Goal: Task Accomplishment & Management: Manage account settings

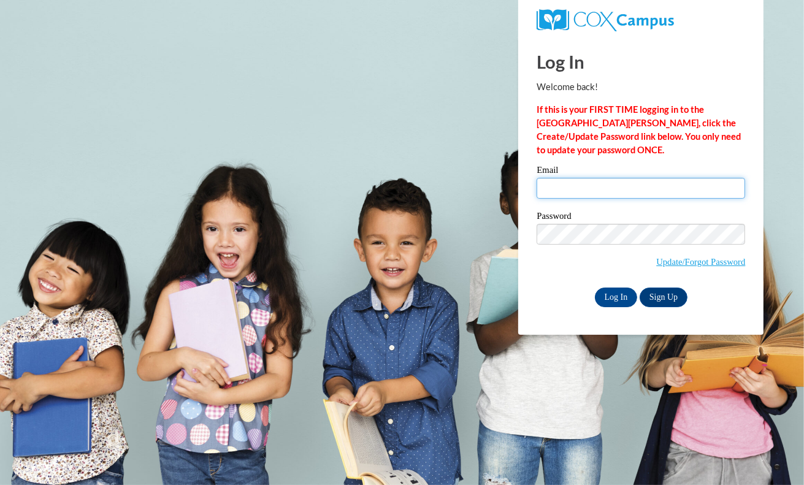
click at [615, 185] on input "Email" at bounding box center [640, 188] width 208 height 21
type input "[EMAIL_ADDRESS][DOMAIN_NAME]"
click at [619, 295] on input "Log In" at bounding box center [616, 297] width 43 height 20
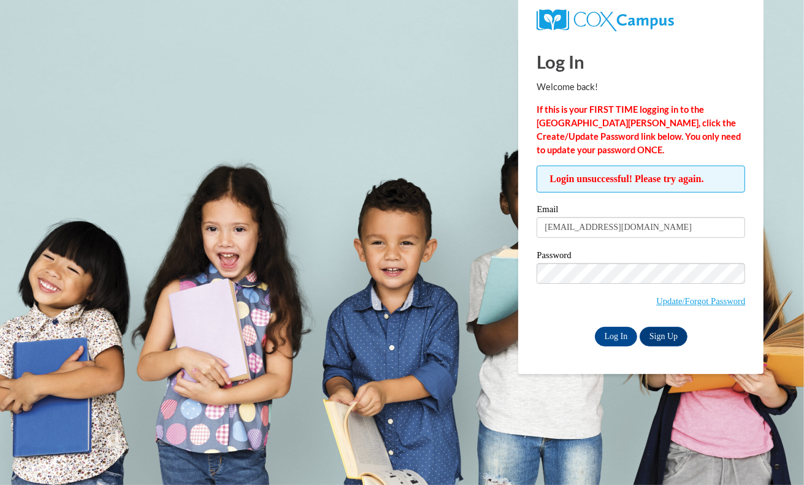
click at [569, 323] on div "Email theath@atlantaspeechschool.org Password Update/Forgot Password Log In Sig…" at bounding box center [640, 275] width 208 height 141
click at [601, 335] on input "Log In" at bounding box center [616, 337] width 43 height 20
click at [623, 332] on input "Log In" at bounding box center [616, 337] width 43 height 20
click at [704, 299] on link "Update/Forgot Password" at bounding box center [700, 301] width 89 height 10
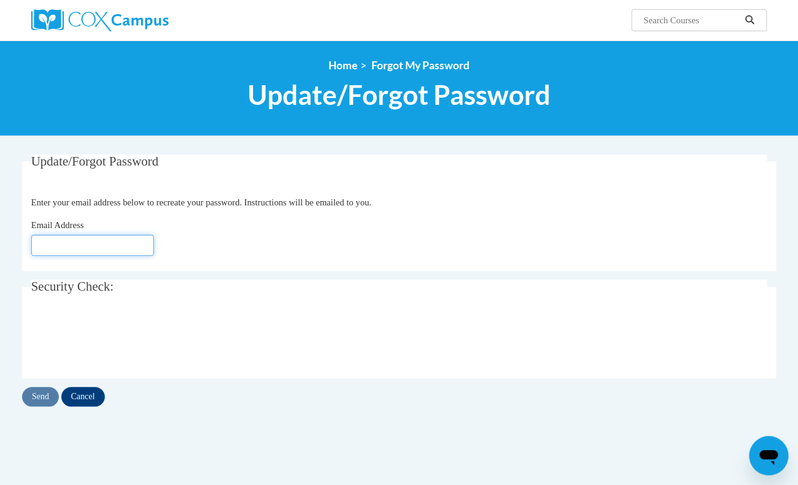
click at [84, 244] on input "Email Address" at bounding box center [92, 245] width 123 height 21
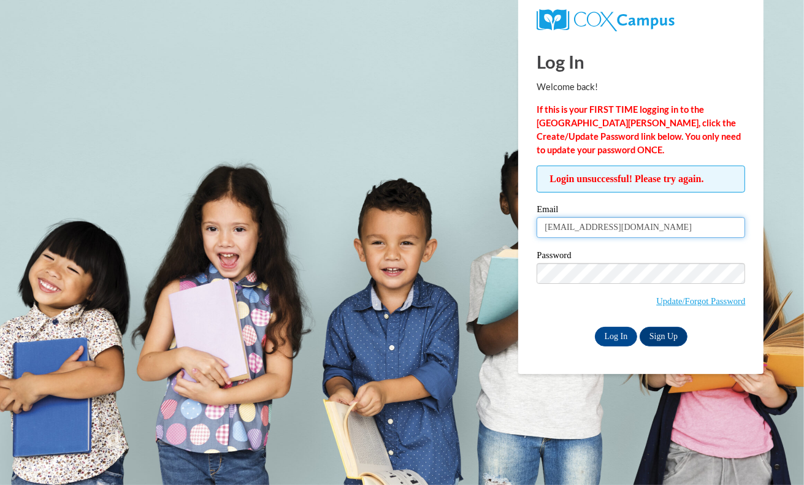
click at [677, 225] on input "[EMAIL_ADDRESS][DOMAIN_NAME]" at bounding box center [640, 227] width 208 height 21
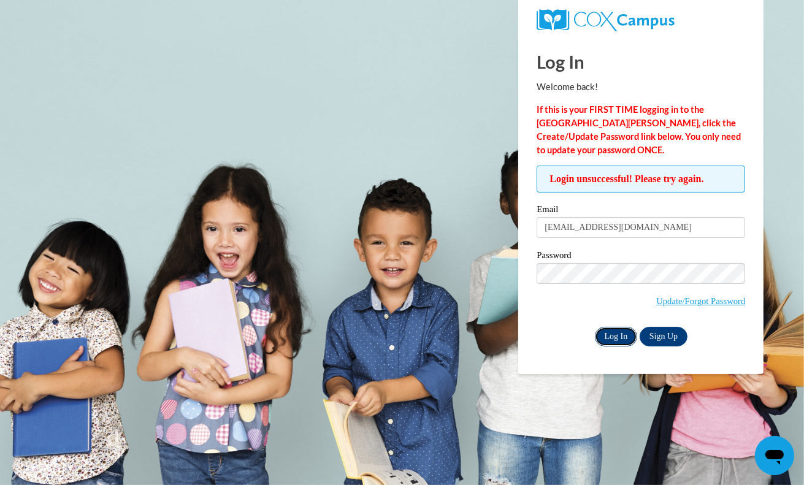
click at [620, 340] on input "Log In" at bounding box center [616, 337] width 43 height 20
click at [622, 338] on input "Log In" at bounding box center [616, 337] width 43 height 20
click at [673, 301] on link "Update/Forgot Password" at bounding box center [700, 301] width 89 height 10
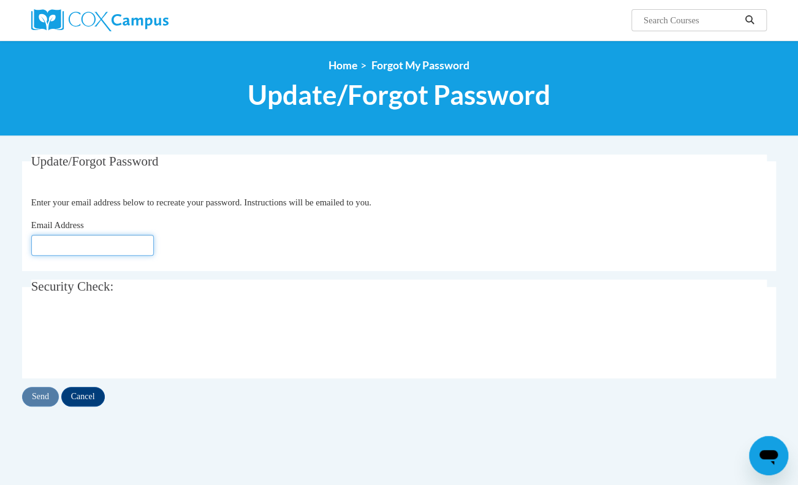
click at [85, 253] on input "Email Address" at bounding box center [92, 245] width 123 height 21
type input "[EMAIL_ADDRESS][DOMAIN_NAME]"
click at [42, 397] on input "Send" at bounding box center [40, 397] width 37 height 20
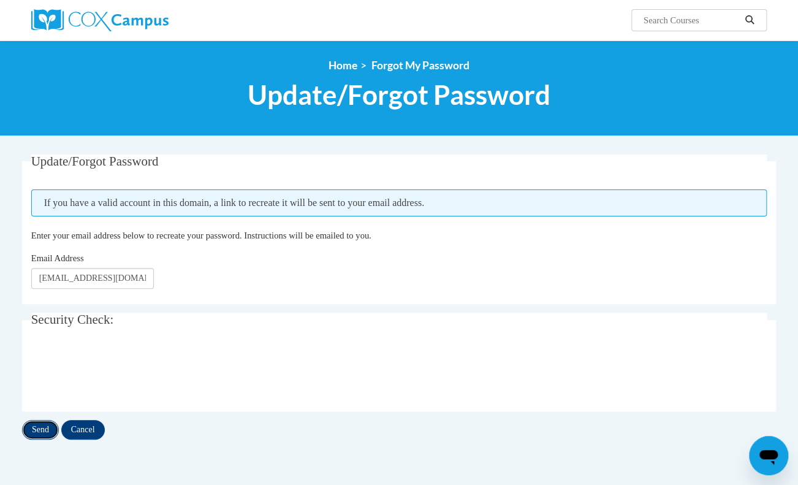
click at [47, 427] on input "Send" at bounding box center [40, 430] width 37 height 20
